Goal: Go to known website: Go to known website

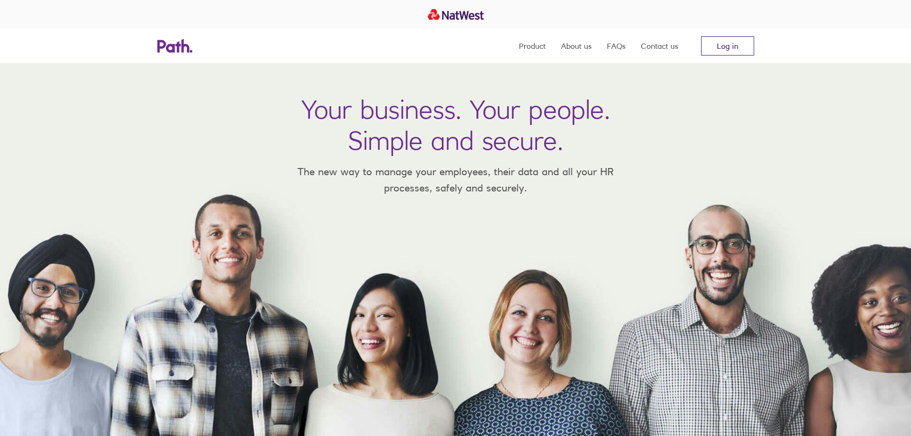
click at [723, 51] on link "Log in" at bounding box center [727, 45] width 53 height 19
